Goal: Information Seeking & Learning: Learn about a topic

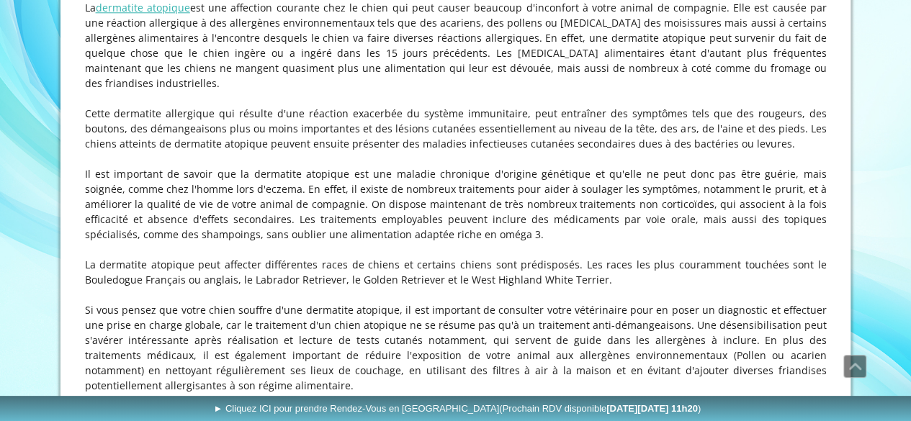
scroll to position [816, 0]
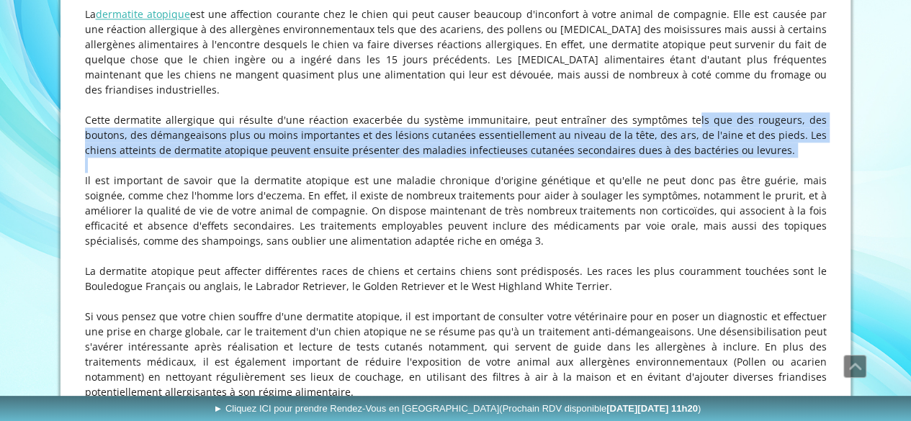
drag, startPoint x: 641, startPoint y: 119, endPoint x: 682, endPoint y: 160, distance: 57.6
click at [682, 160] on div "La dermatite atopique canine : Tout ce que vous devez savoir sur cette dermatit…" at bounding box center [455, 192] width 749 height 452
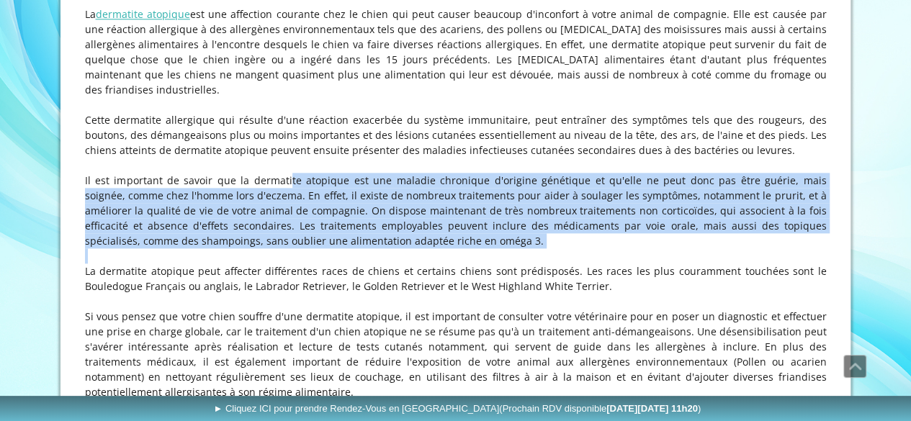
drag, startPoint x: 254, startPoint y: 187, endPoint x: 412, endPoint y: 251, distance: 171.3
click at [412, 251] on div "La dermatite atopique canine : Tout ce que vous devez savoir sur cette dermatit…" at bounding box center [455, 192] width 749 height 452
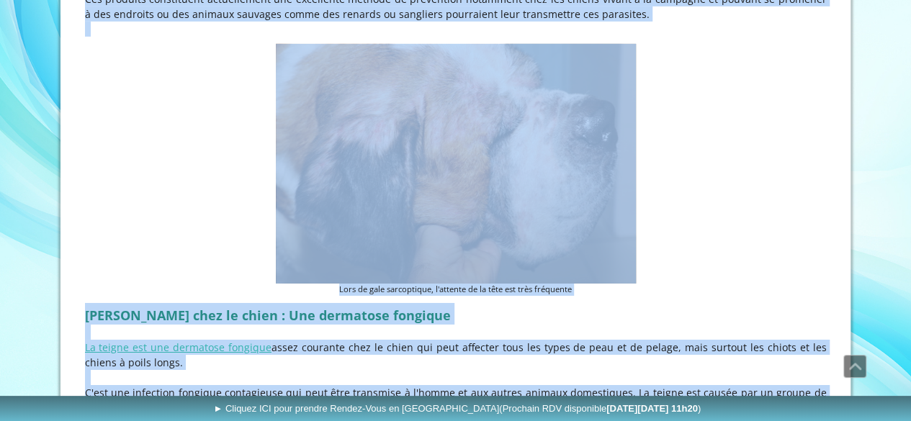
scroll to position [2453, 0]
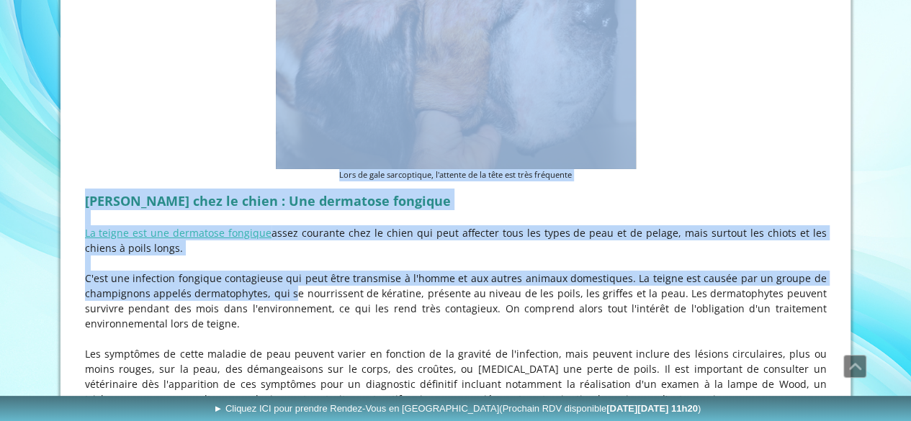
drag, startPoint x: 212, startPoint y: 270, endPoint x: 272, endPoint y: 288, distance: 63.1
click at [164, 112] on figure "Lors de gale sarcoptique, l'attente de la tête est très fréquente" at bounding box center [456, 55] width 742 height 252
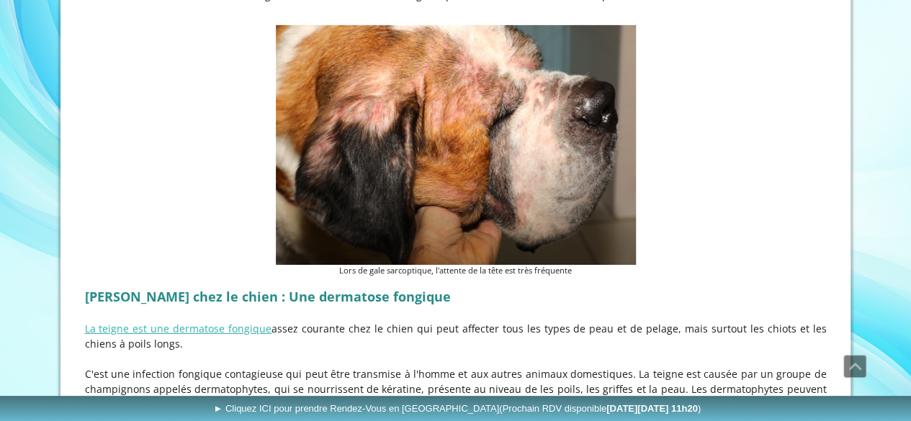
scroll to position [2309, 0]
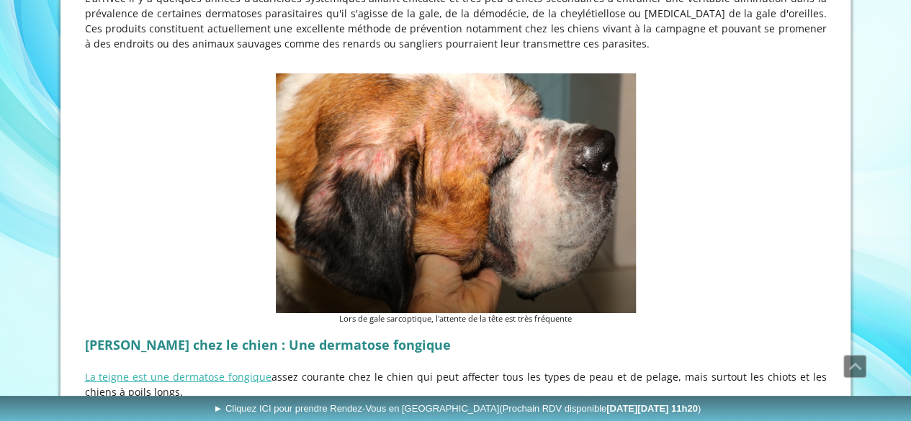
click at [787, 228] on figure "Lors de gale sarcoptique, l'attente de la tête est très fréquente" at bounding box center [456, 199] width 742 height 252
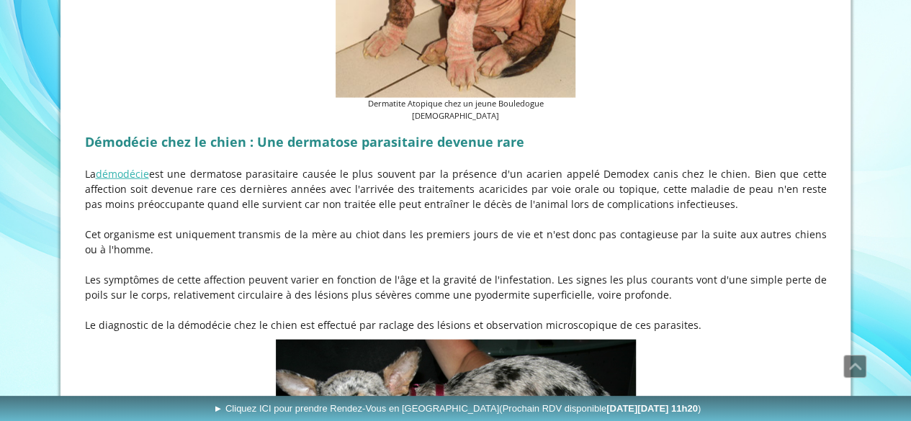
scroll to position [1445, 0]
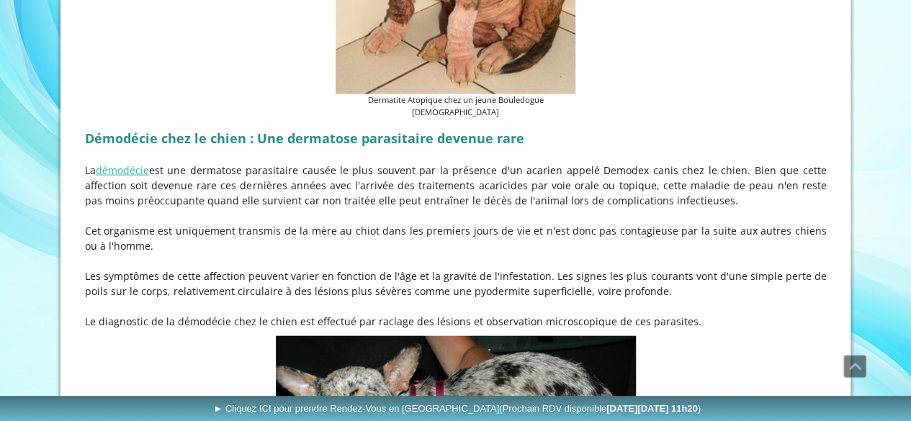
drag, startPoint x: 399, startPoint y: 158, endPoint x: 699, endPoint y: 190, distance: 301.5
click at [699, 190] on p "La démodécie est une dermatose parasitaire causée le plus souvent par la présen…" at bounding box center [456, 185] width 742 height 45
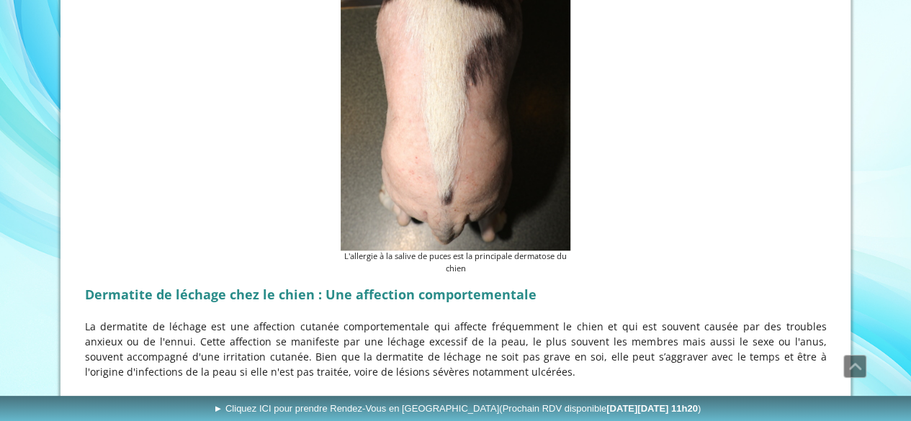
scroll to position [3678, 0]
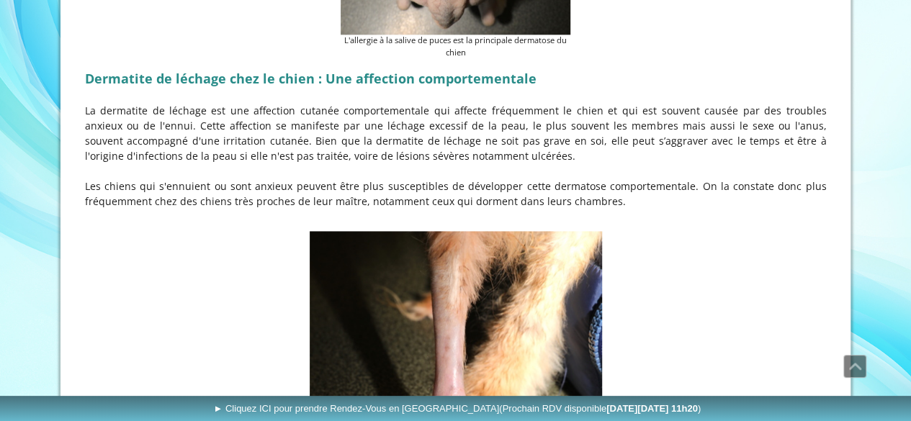
drag, startPoint x: 115, startPoint y: 102, endPoint x: 552, endPoint y: 143, distance: 438.5
click at [552, 143] on p "La dermatite de léchage est une affection cutanée comportementale qui affecte f…" at bounding box center [456, 133] width 742 height 61
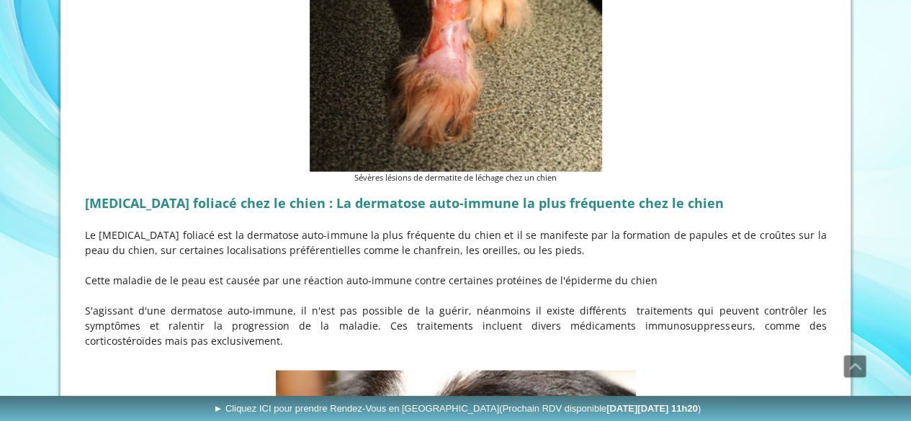
scroll to position [4182, 0]
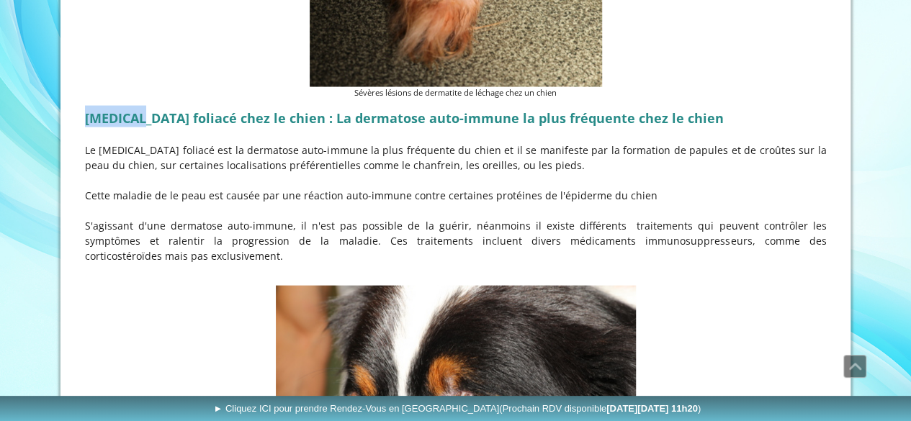
drag, startPoint x: 88, startPoint y: 106, endPoint x: 149, endPoint y: 107, distance: 61.3
click at [149, 110] on span "[MEDICAL_DATA] foliacé chez le chien : La dermatose auto-immune la plus fréquen…" at bounding box center [404, 118] width 639 height 17
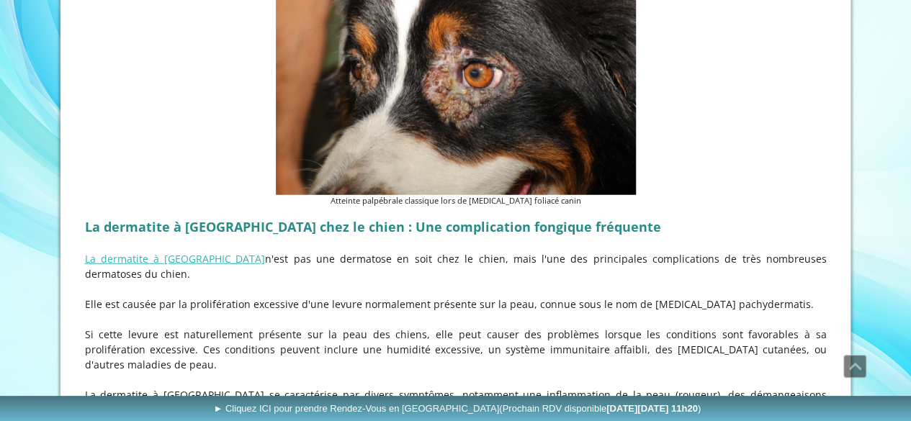
scroll to position [4543, 0]
